Goal: Check status: Check status

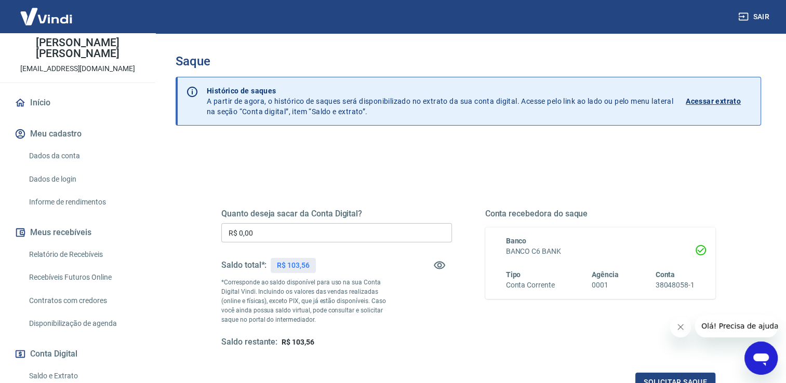
scroll to position [104, 0]
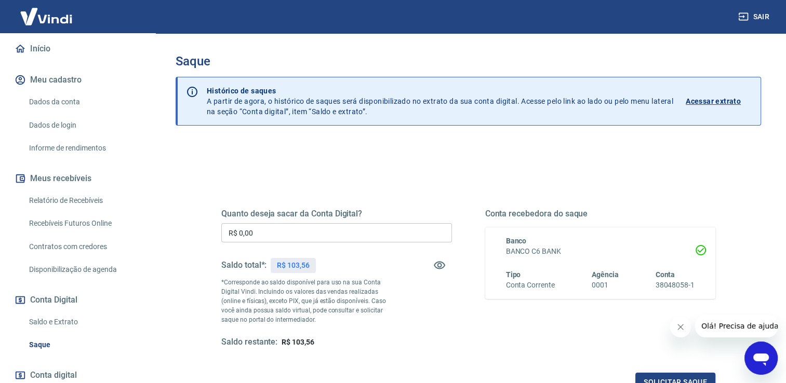
click at [58, 312] on link "Saldo e Extrato" at bounding box center [84, 322] width 118 height 21
